Goal: Entertainment & Leisure: Consume media (video, audio)

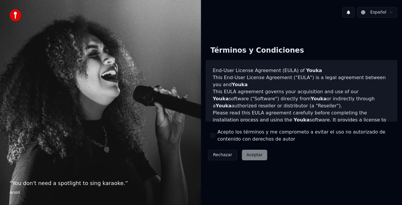
click at [213, 134] on button "Acepto los términos y me comprometo a evitar el uso no autorizado de contenido …" at bounding box center [213, 135] width 5 height 5
click at [256, 153] on button "Aceptar" at bounding box center [254, 155] width 25 height 11
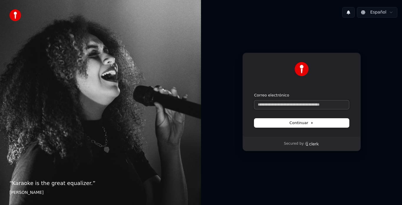
click at [318, 103] on input "Correo electrónico" at bounding box center [301, 104] width 95 height 9
click at [307, 122] on span "Continuar" at bounding box center [302, 122] width 24 height 5
type input "**********"
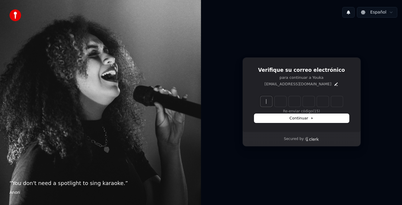
click at [268, 104] on input "Enter verification code" at bounding box center [308, 101] width 94 height 11
type input "******"
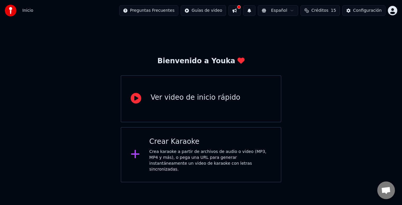
click at [248, 106] on div "Ver video de inicio rápido" at bounding box center [201, 98] width 161 height 47
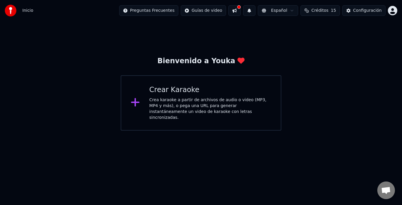
click at [193, 104] on div "Crea karaoke a partir de archivos de audio o video (MP3, MP4 y más), o pega una…" at bounding box center [210, 109] width 122 height 24
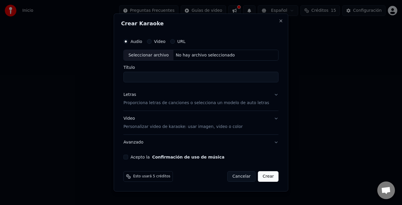
click at [169, 79] on input "Título" at bounding box center [200, 77] width 155 height 11
click at [160, 52] on div "Seleccionar archivo" at bounding box center [149, 55] width 50 height 11
type input "**********"
click at [128, 156] on button "Acepto la Confirmación de uso de música" at bounding box center [125, 157] width 5 height 5
click at [261, 176] on button "Crear" at bounding box center [268, 176] width 21 height 11
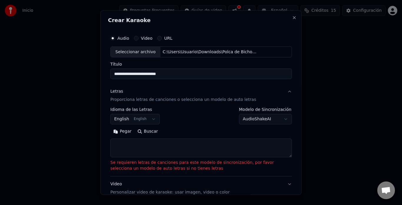
click at [150, 138] on div "Pegar Buscar" at bounding box center [201, 142] width 182 height 31
click at [150, 144] on textarea at bounding box center [201, 148] width 182 height 19
paste textarea "**********"
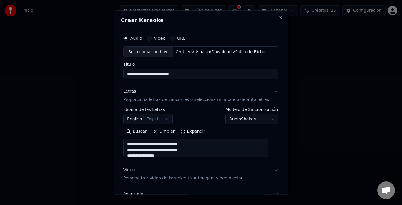
scroll to position [219, 0]
type textarea "**********"
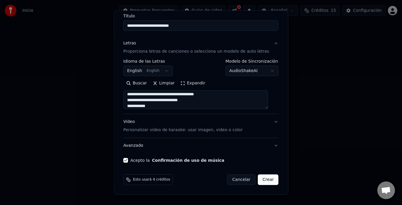
click at [159, 70] on button "English English" at bounding box center [147, 71] width 49 height 11
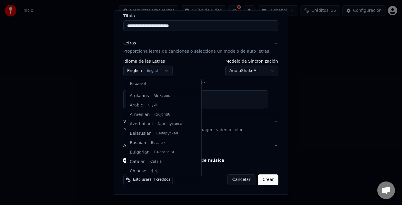
scroll to position [47, 0]
select select "**"
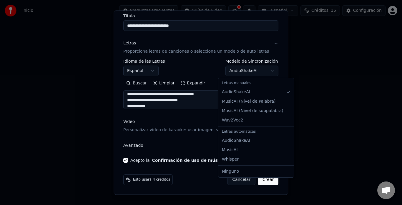
click at [264, 71] on body "**********" at bounding box center [201, 65] width 402 height 131
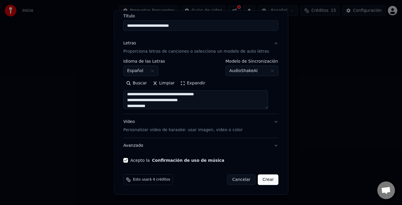
click at [264, 71] on body "**********" at bounding box center [201, 65] width 402 height 131
click at [264, 183] on button "Crear" at bounding box center [268, 180] width 21 height 11
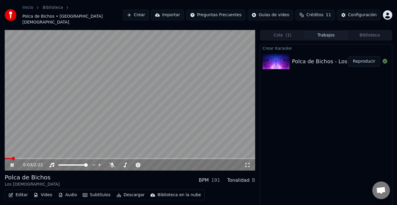
click at [64, 85] on video at bounding box center [130, 100] width 251 height 141
click at [149, 10] on button "Crear" at bounding box center [136, 15] width 26 height 11
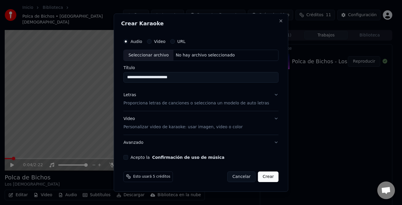
type input "**********"
click at [156, 103] on p "Proporciona letras de canciones o selecciona un modelo de auto letras" at bounding box center [196, 103] width 146 height 6
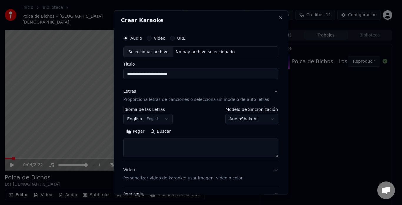
click at [148, 100] on p "Proporciona letras de canciones o selecciona un modelo de auto letras" at bounding box center [196, 100] width 146 height 6
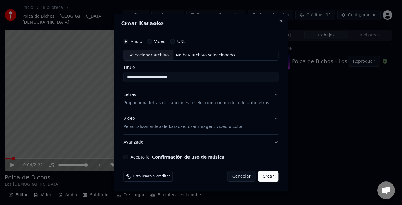
click at [151, 103] on p "Proporciona letras de canciones o selecciona un modelo de auto letras" at bounding box center [196, 103] width 146 height 6
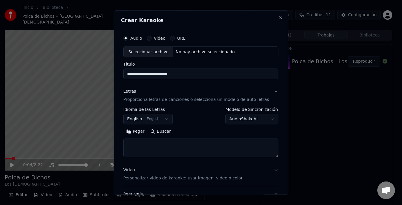
click at [151, 150] on textarea at bounding box center [200, 148] width 155 height 19
paste textarea "**********"
type textarea "**********"
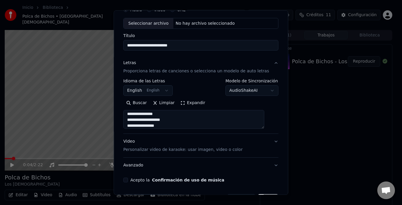
scroll to position [48, 0]
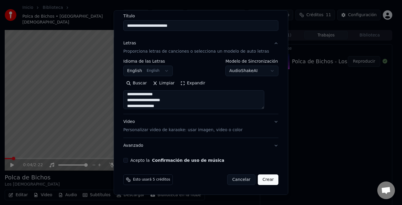
click at [128, 160] on button "Acepto la Confirmación de uso de música" at bounding box center [125, 160] width 5 height 5
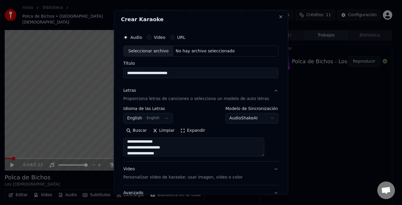
scroll to position [0, 0]
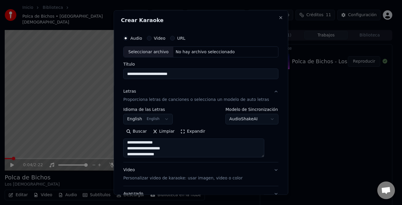
click at [214, 53] on div "No hay archivo seleccionado" at bounding box center [205, 52] width 64 height 6
type input "**********"
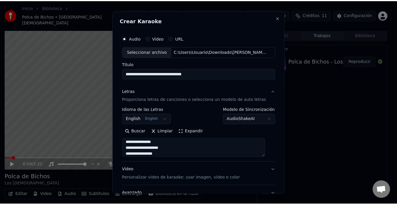
scroll to position [48, 0]
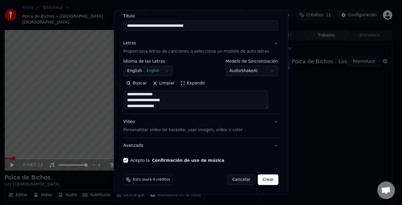
click at [259, 181] on button "Crear" at bounding box center [268, 180] width 21 height 11
select select "**"
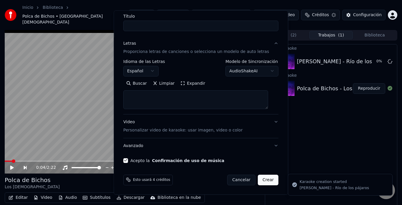
select select
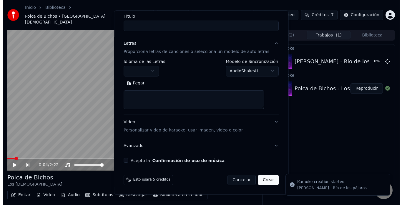
scroll to position [0, 0]
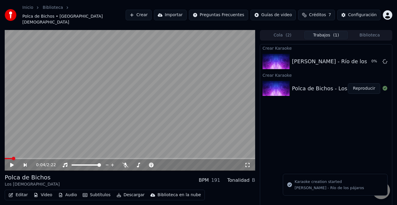
click at [14, 163] on icon at bounding box center [15, 165] width 13 height 5
click at [33, 158] on span at bounding box center [130, 158] width 251 height 1
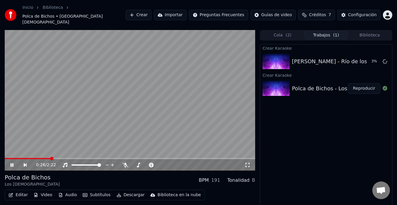
click at [186, 101] on video at bounding box center [130, 100] width 251 height 141
click at [152, 10] on button "Crear" at bounding box center [139, 15] width 26 height 11
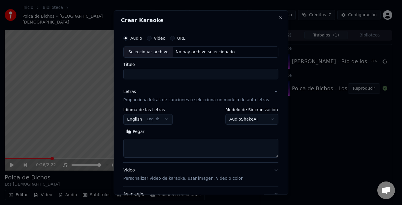
click at [163, 72] on input "Título" at bounding box center [200, 74] width 155 height 11
type input "**********"
click at [185, 37] on label "URL" at bounding box center [181, 38] width 8 height 4
click at [175, 37] on button "URL" at bounding box center [172, 38] width 5 height 5
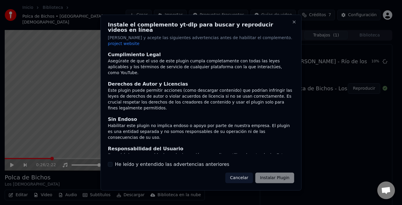
click at [252, 173] on button "Cancelar" at bounding box center [240, 178] width 28 height 11
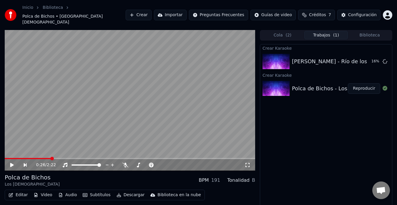
click at [149, 10] on button "Crear" at bounding box center [139, 15] width 26 height 11
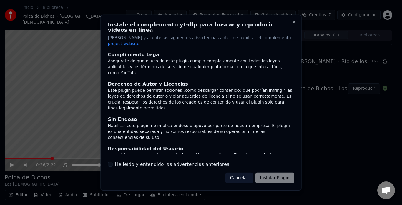
click at [248, 173] on button "Cancelar" at bounding box center [240, 178] width 28 height 11
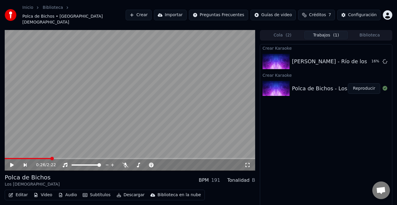
click at [152, 11] on button "Crear" at bounding box center [139, 15] width 26 height 11
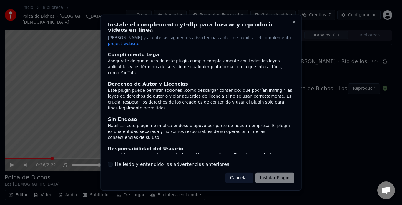
scroll to position [46, 0]
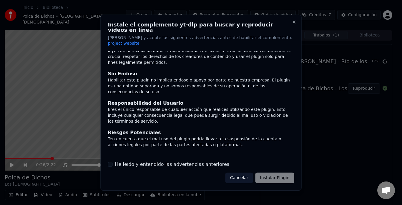
click at [113, 161] on div "He leído y entendido las advertencias anteriores" at bounding box center [201, 164] width 186 height 7
click at [108, 162] on button "He leído y entendido las advertencias anteriores" at bounding box center [110, 164] width 5 height 5
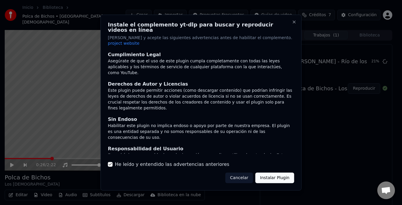
click at [281, 173] on button "Instalar Plugin" at bounding box center [275, 178] width 39 height 11
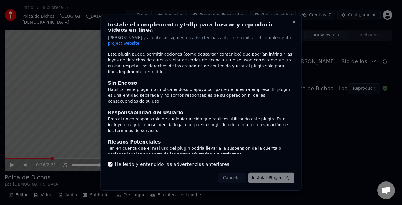
scroll to position [46, 0]
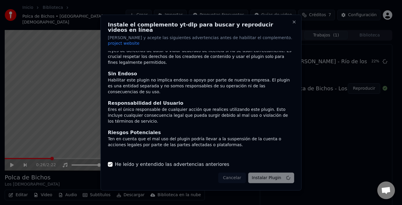
click at [240, 173] on div "Cancelar Instalar Plugin" at bounding box center [256, 178] width 76 height 11
click at [236, 173] on div "Cancelar Instalar Plugin" at bounding box center [256, 178] width 76 height 11
click at [238, 174] on div "Cancelar Instalar Plugin" at bounding box center [256, 178] width 76 height 11
click at [294, 24] on button "Close" at bounding box center [294, 21] width 5 height 5
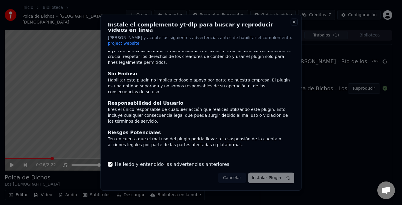
click at [294, 24] on button "Close" at bounding box center [294, 21] width 5 height 5
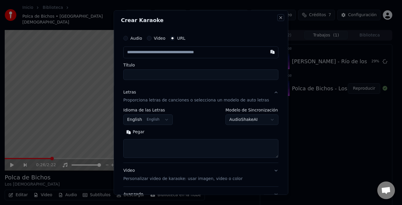
click at [279, 18] on button "Close" at bounding box center [281, 17] width 5 height 5
select select
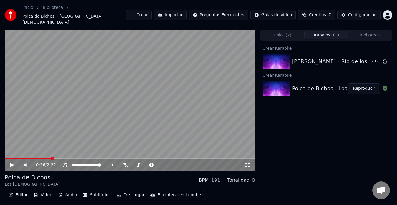
click at [152, 10] on button "Crear" at bounding box center [139, 15] width 26 height 11
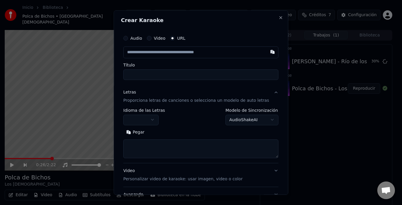
click at [142, 39] on label "Audio" at bounding box center [136, 38] width 12 height 4
click at [128, 39] on button "Audio" at bounding box center [125, 38] width 5 height 5
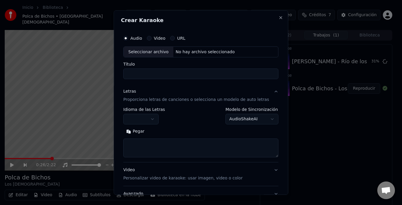
click at [160, 53] on div "Seleccionar archivo" at bounding box center [149, 52] width 50 height 11
type input "**********"
click at [157, 117] on body "**********" at bounding box center [198, 102] width 397 height 205
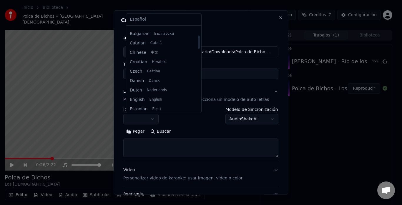
scroll to position [0, 0]
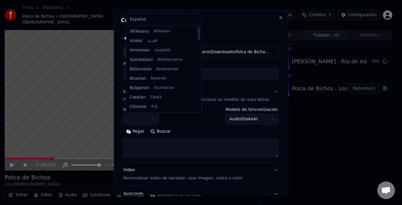
drag, startPoint x: 191, startPoint y: 32, endPoint x: 184, endPoint y: 19, distance: 15.2
click at [198, 27] on div at bounding box center [199, 33] width 2 height 13
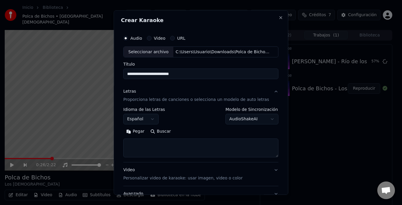
click at [160, 149] on textarea at bounding box center [200, 148] width 155 height 19
paste textarea "**********"
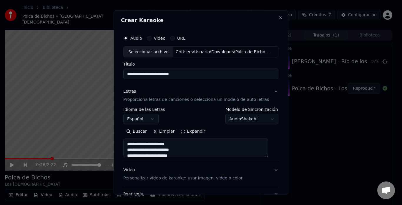
scroll to position [125, 0]
type textarea "**********"
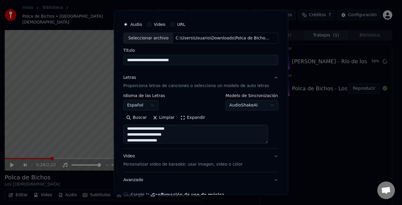
scroll to position [48, 0]
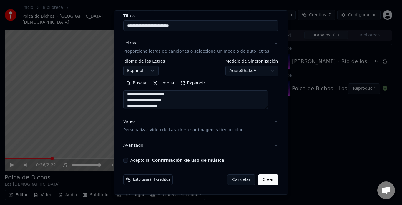
click at [261, 179] on button "Crear" at bounding box center [268, 180] width 21 height 11
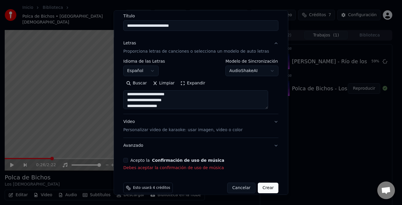
scroll to position [57, 0]
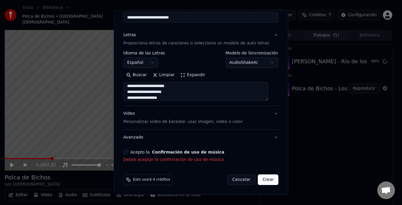
click at [264, 178] on button "Crear" at bounding box center [268, 180] width 21 height 11
click at [264, 179] on button "Crear" at bounding box center [268, 180] width 21 height 11
click at [262, 180] on button "Crear" at bounding box center [268, 180] width 21 height 11
click at [127, 153] on button "Acepto la Confirmación de uso de música" at bounding box center [125, 152] width 5 height 5
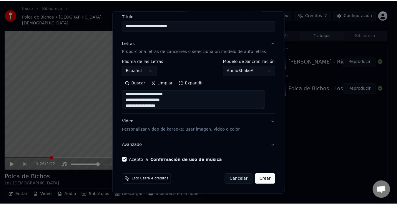
scroll to position [49, 0]
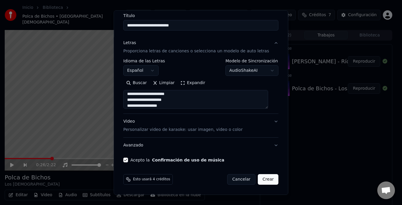
click at [263, 181] on button "Crear" at bounding box center [268, 180] width 21 height 11
select select
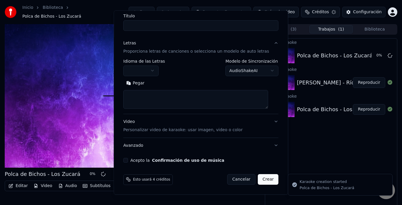
scroll to position [0, 0]
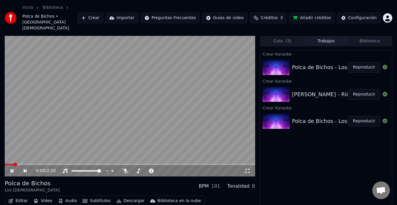
click at [36, 164] on span at bounding box center [130, 164] width 251 height 1
click at [84, 89] on video at bounding box center [130, 106] width 251 height 141
click at [103, 13] on button "Crear" at bounding box center [90, 18] width 26 height 11
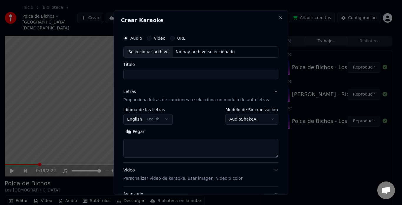
click at [152, 74] on input "Título" at bounding box center [200, 74] width 155 height 11
click at [171, 75] on input "**********" at bounding box center [200, 74] width 155 height 11
type input "**********"
click at [162, 121] on body "**********" at bounding box center [198, 102] width 397 height 205
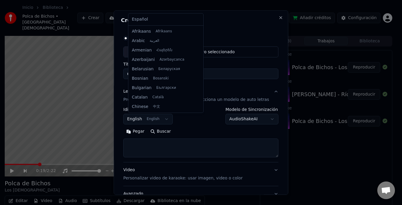
scroll to position [47, 0]
select select "**"
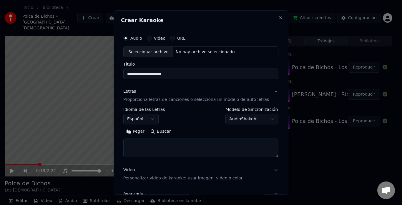
click at [195, 75] on input "**********" at bounding box center [200, 74] width 155 height 11
type input "**********"
click at [153, 145] on textarea at bounding box center [200, 148] width 155 height 19
paste textarea "**********"
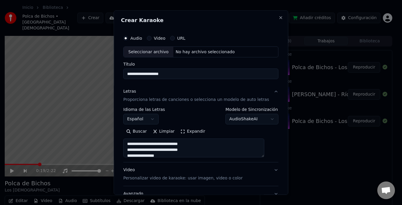
scroll to position [219, 0]
type textarea "**********"
click at [151, 52] on div "Seleccionar archivo" at bounding box center [149, 52] width 50 height 11
type input "**********"
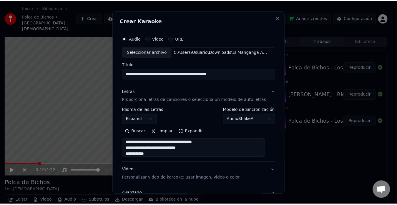
scroll to position [65, 0]
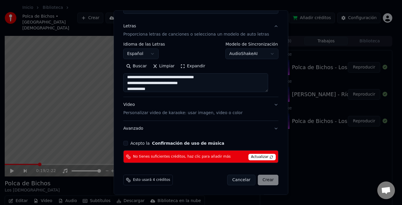
click at [128, 144] on button "Acepto la Confirmación de uso de música" at bounding box center [125, 143] width 5 height 5
click at [257, 158] on span "Actualizar" at bounding box center [262, 157] width 28 height 6
drag, startPoint x: 231, startPoint y: 155, endPoint x: 256, endPoint y: 155, distance: 25.9
click at [256, 155] on div "No tienes suficientes créditos, haz clic para añadir más Actualizar" at bounding box center [200, 157] width 155 height 13
click at [256, 155] on span "Actualizar" at bounding box center [262, 157] width 28 height 6
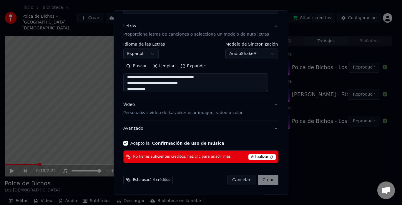
click at [264, 157] on span "Actualizar" at bounding box center [262, 157] width 28 height 6
click at [150, 182] on span "Esto usará 4 créditos" at bounding box center [151, 180] width 37 height 5
click at [170, 182] on div "Esto usará 4 créditos" at bounding box center [147, 180] width 49 height 11
click at [261, 157] on span "Actualizar" at bounding box center [262, 157] width 28 height 6
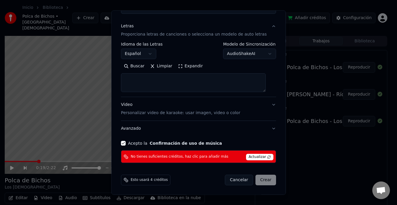
select select
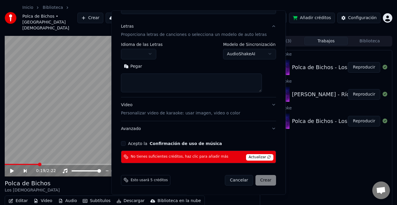
scroll to position [0, 0]
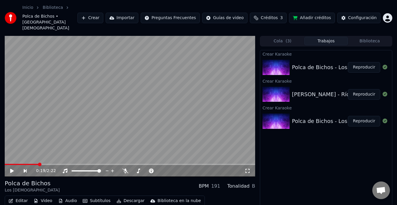
click at [269, 15] on span "Créditos" at bounding box center [269, 18] width 17 height 6
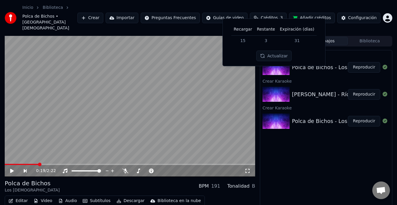
click at [269, 57] on button "Actualizar" at bounding box center [273, 56] width 35 height 11
click at [270, 53] on button "Actualizar" at bounding box center [273, 56] width 35 height 11
click at [246, 42] on td "15" at bounding box center [242, 40] width 23 height 11
click at [268, 39] on td "3" at bounding box center [266, 40] width 23 height 11
click at [270, 55] on button "Actualizar" at bounding box center [273, 56] width 35 height 11
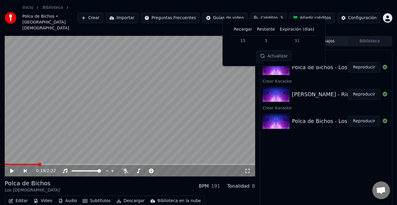
click at [316, 13] on button "Añadir créditos" at bounding box center [312, 18] width 46 height 11
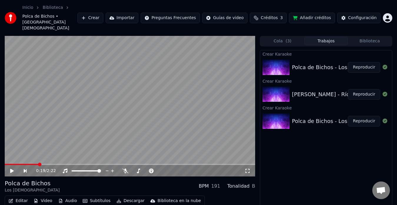
click at [284, 13] on button "Créditos 3" at bounding box center [268, 18] width 37 height 11
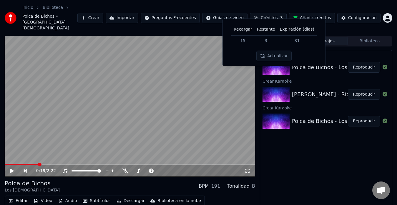
click at [236, 41] on td "15" at bounding box center [242, 40] width 23 height 11
click at [242, 41] on td "15" at bounding box center [242, 40] width 23 height 11
click at [276, 57] on button "Actualizar" at bounding box center [273, 56] width 35 height 11
click at [322, 147] on div "Crear Karaoke Polca de Bichos - Los Zucará Reproducir Crear Karaoke [PERSON_NAM…" at bounding box center [326, 137] width 132 height 174
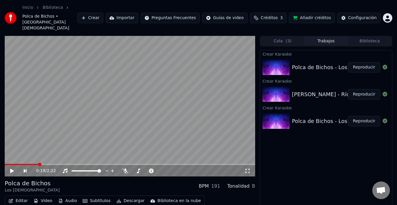
click at [364, 62] on button "Reproducir" at bounding box center [364, 67] width 32 height 11
click at [38, 164] on span at bounding box center [130, 164] width 251 height 1
click at [14, 169] on icon at bounding box center [15, 171] width 13 height 5
click at [317, 90] on div "[PERSON_NAME] - Río de los pájaros" at bounding box center [340, 94] width 96 height 8
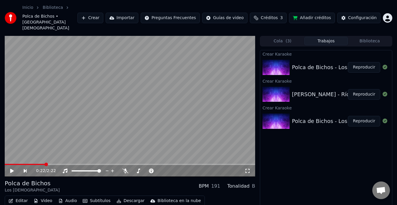
click at [372, 89] on button "Reproducir" at bounding box center [364, 94] width 32 height 11
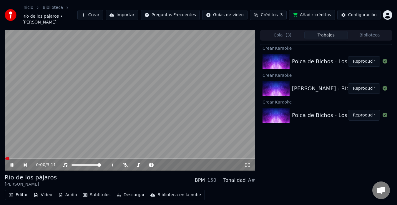
click at [32, 158] on span at bounding box center [130, 158] width 251 height 1
click at [13, 163] on icon at bounding box center [12, 165] width 3 height 4
